Goal: Transaction & Acquisition: Book appointment/travel/reservation

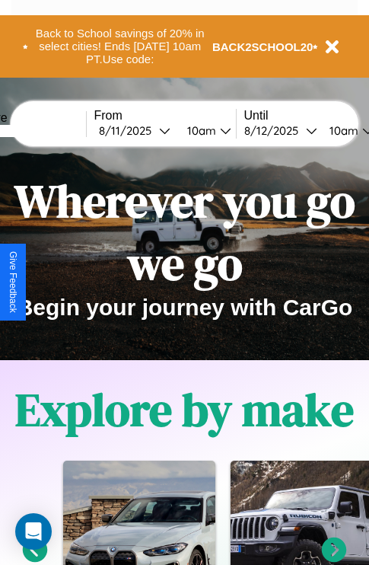
scroll to position [234, 0]
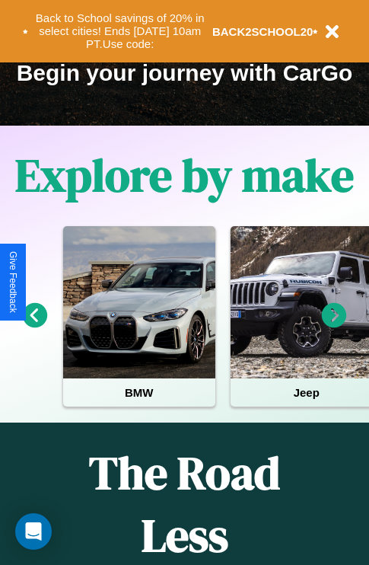
click at [34, 326] on icon at bounding box center [35, 315] width 25 height 25
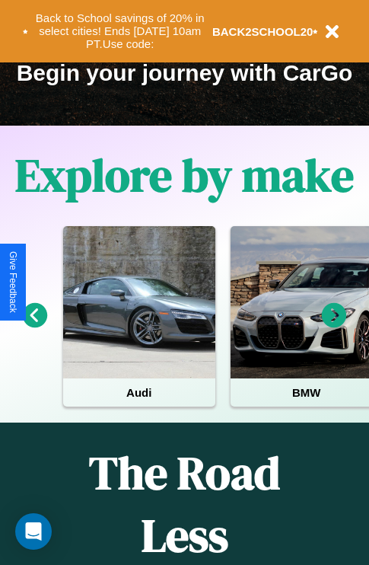
click at [34, 326] on icon at bounding box center [35, 315] width 25 height 25
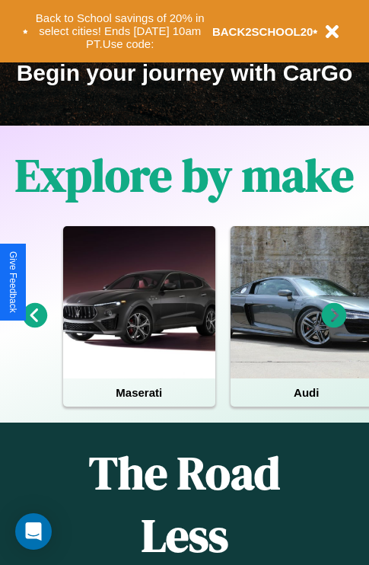
click at [334, 326] on icon at bounding box center [334, 315] width 25 height 25
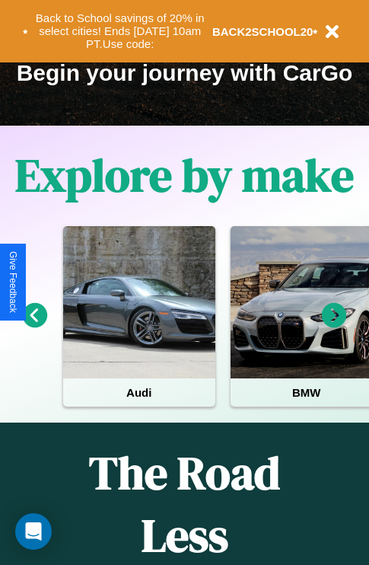
click at [334, 326] on icon at bounding box center [334, 315] width 25 height 25
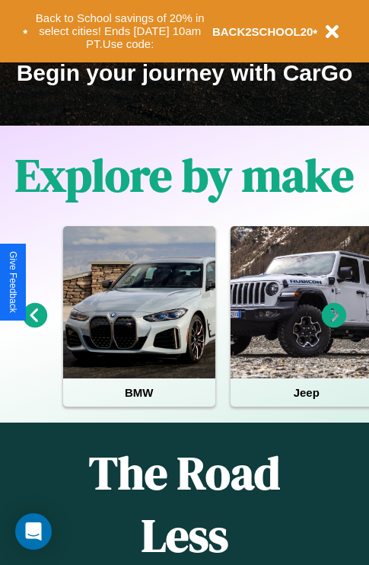
click at [34, 326] on icon at bounding box center [35, 315] width 25 height 25
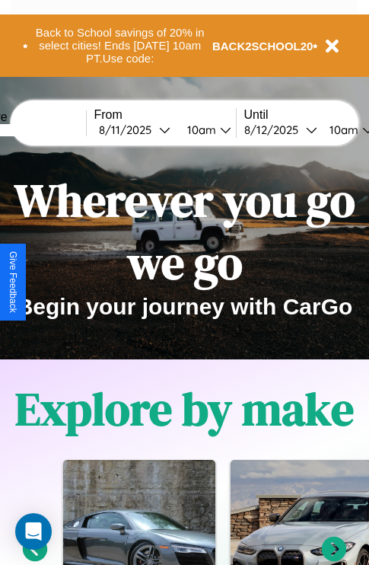
scroll to position [0, 0]
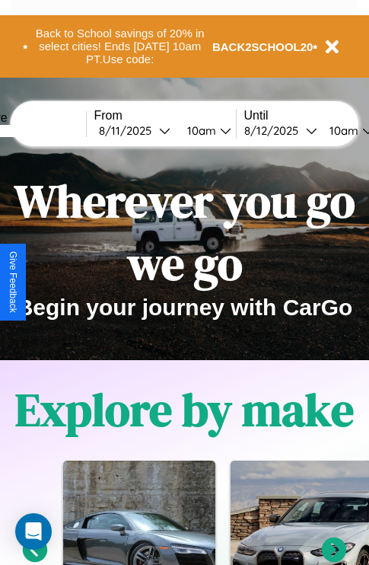
click at [52, 130] on input "text" at bounding box center [29, 131] width 114 height 12
type input "**********"
click at [152, 130] on div "[DATE]" at bounding box center [129, 130] width 60 height 14
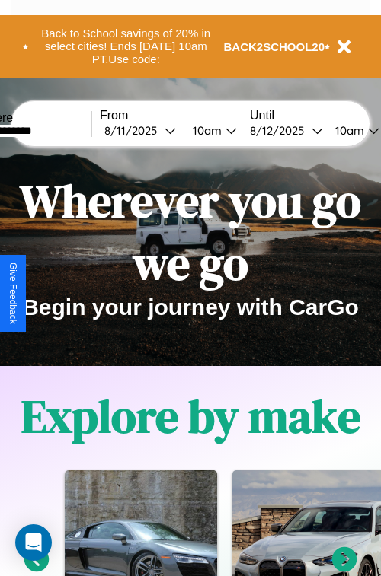
select select "*"
select select "****"
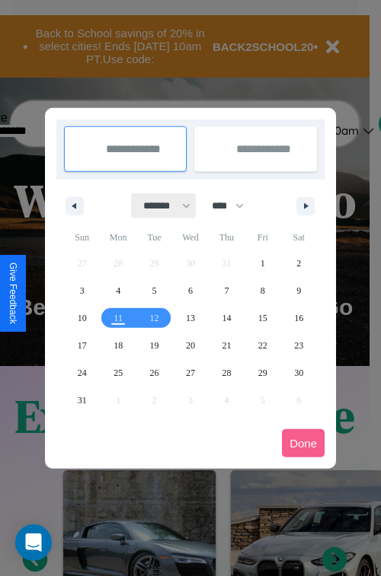
click at [160, 205] on select "******* ******** ***** ***** *** **** **** ****** ********* ******* ******** **…" at bounding box center [164, 205] width 65 height 25
select select "*"
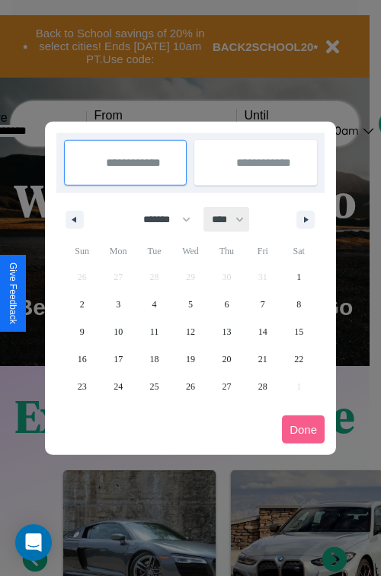
click at [234, 219] on select "**** **** **** **** **** **** **** **** **** **** **** **** **** **** **** ****…" at bounding box center [227, 219] width 46 height 25
select select "****"
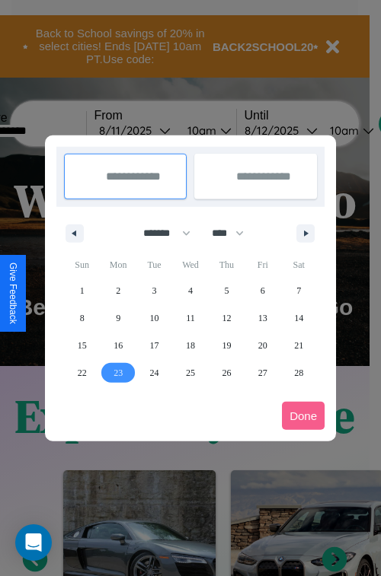
click at [118, 372] on span "23" at bounding box center [117, 372] width 9 height 27
type input "**********"
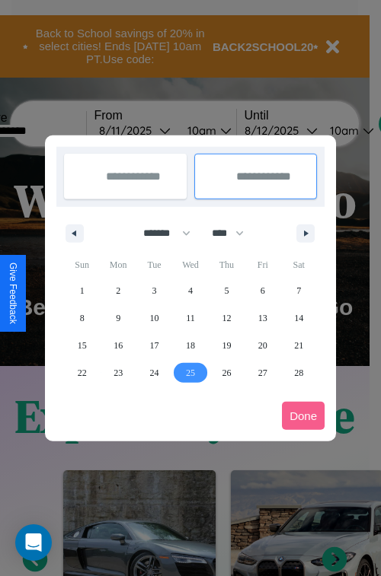
click at [189, 372] on span "25" at bounding box center [190, 372] width 9 height 27
type input "**********"
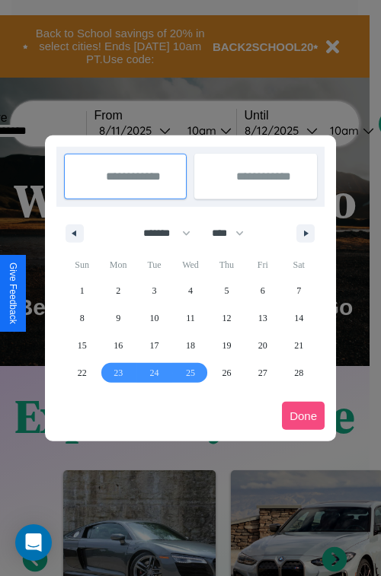
click at [303, 416] on button "Done" at bounding box center [303, 416] width 43 height 28
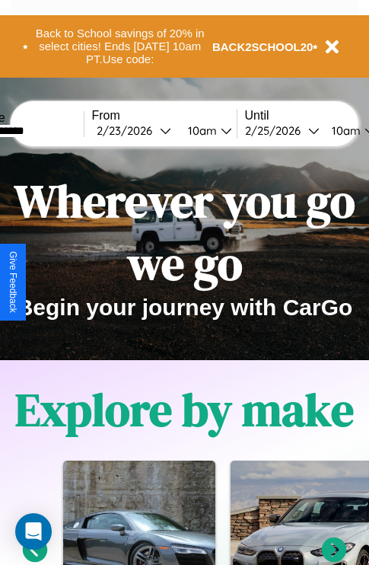
click at [218, 130] on div "10am" at bounding box center [200, 130] width 40 height 14
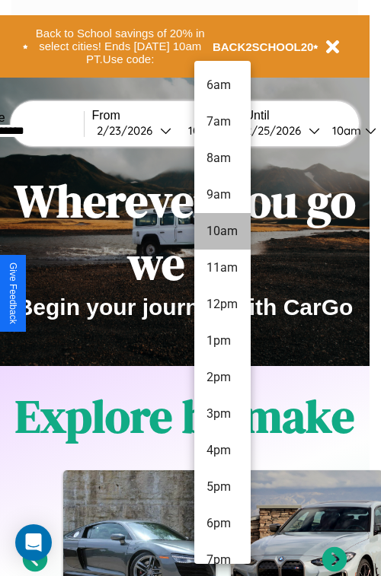
click at [221, 231] on li "10am" at bounding box center [222, 231] width 56 height 37
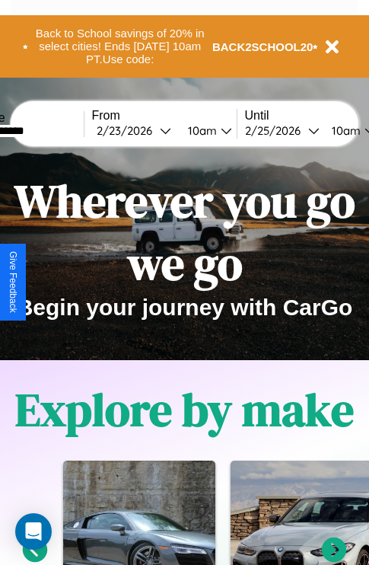
scroll to position [0, 59]
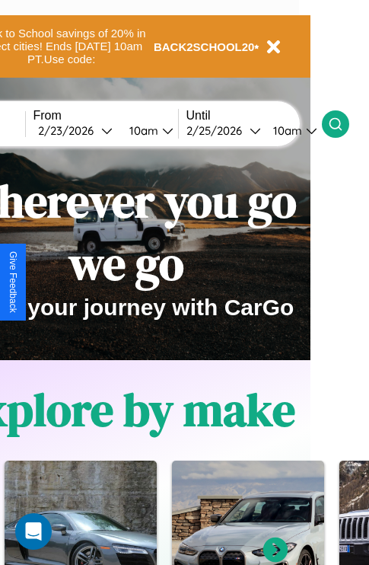
click at [343, 123] on icon at bounding box center [335, 123] width 15 height 15
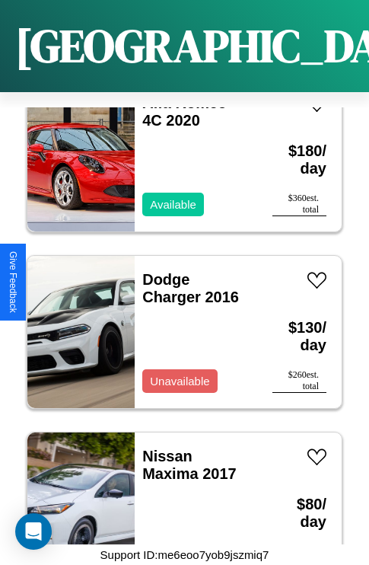
scroll to position [1646, 0]
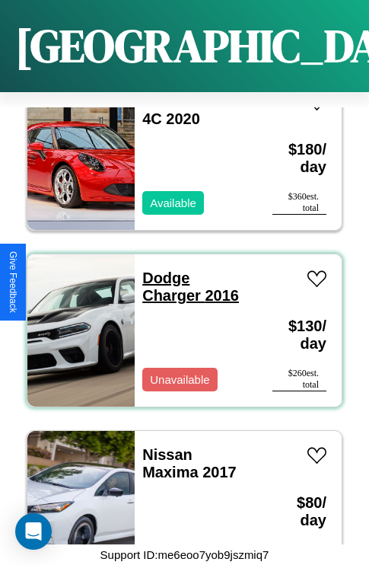
click at [161, 269] on link "Dodge Charger 2016" at bounding box center [190, 286] width 97 height 34
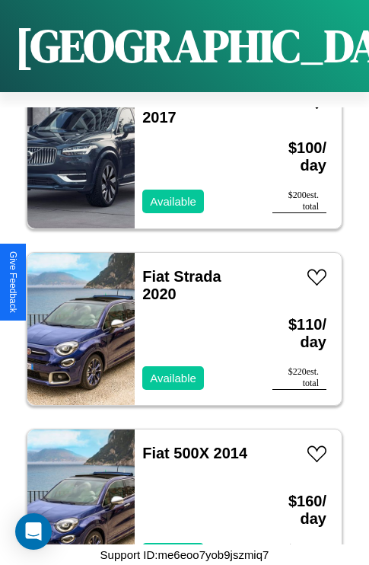
scroll to position [234, 0]
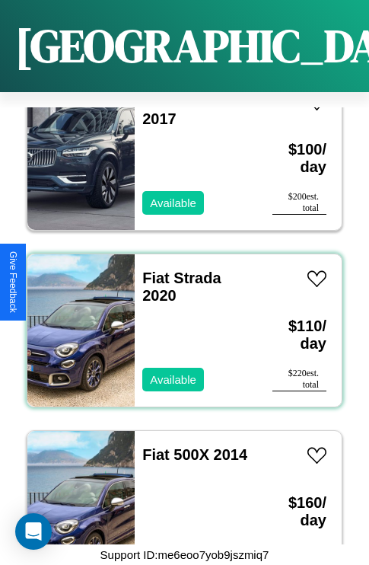
click at [179, 321] on div "Fiat Strada 2020 Available" at bounding box center [196, 330] width 123 height 152
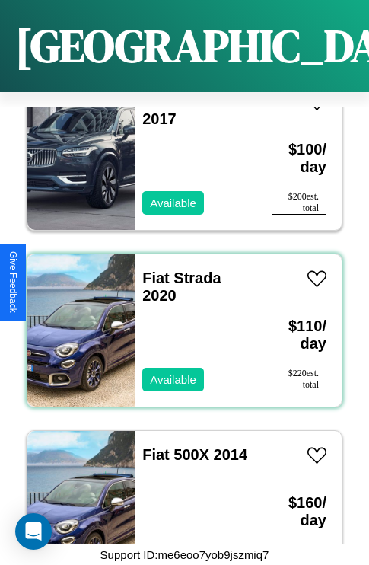
click at [179, 321] on div "Fiat Strada 2020 Available" at bounding box center [196, 330] width 123 height 152
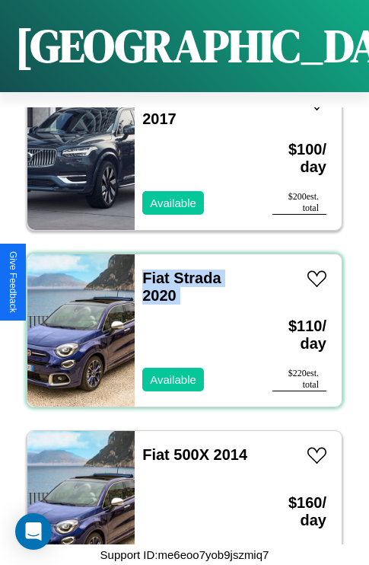
click at [179, 321] on div "Fiat Strada 2020 Available" at bounding box center [196, 330] width 123 height 152
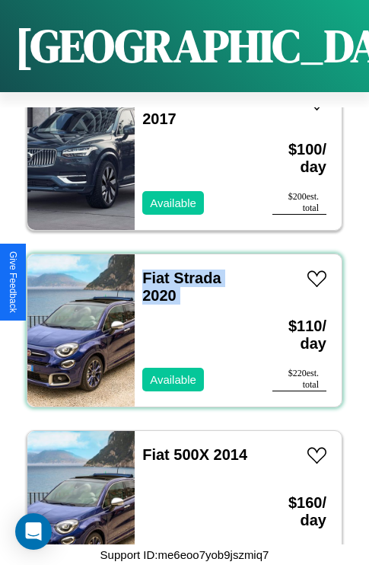
click at [179, 321] on div "Fiat Strada 2020 Available" at bounding box center [196, 330] width 123 height 152
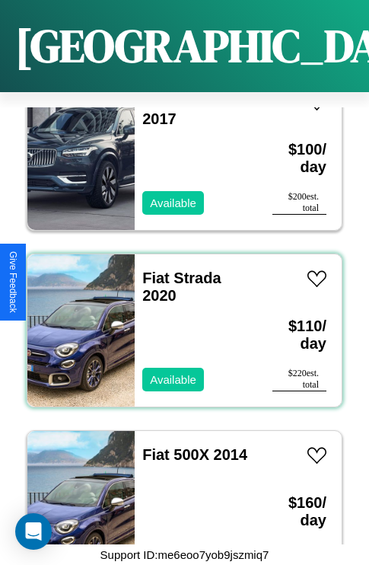
click at [179, 321] on div "Fiat Strada 2020 Available" at bounding box center [196, 330] width 123 height 152
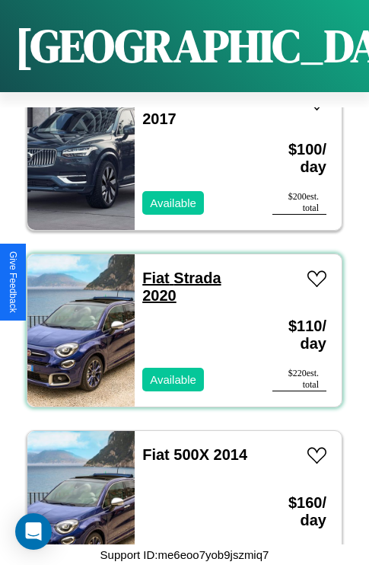
click at [151, 269] on link "Fiat Strada 2020" at bounding box center [181, 286] width 78 height 34
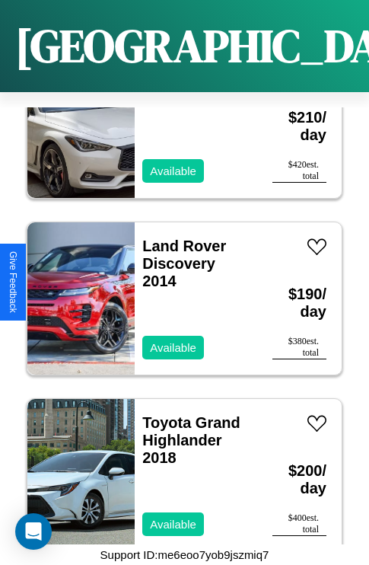
scroll to position [5354, 0]
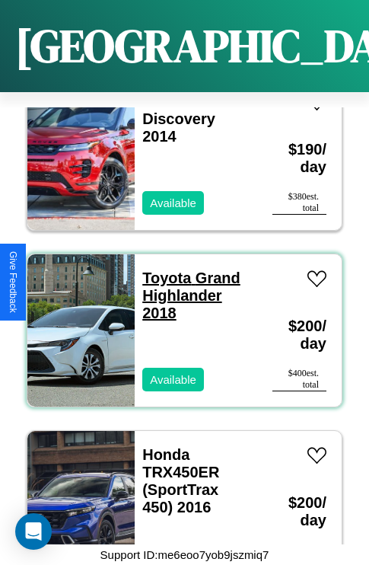
click at [162, 269] on link "Toyota Grand Highlander 2018" at bounding box center [191, 295] width 98 height 52
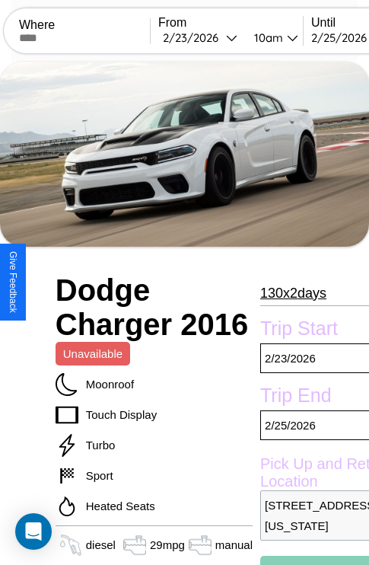
scroll to position [42, 0]
